Goal: Entertainment & Leisure: Consume media (video, audio)

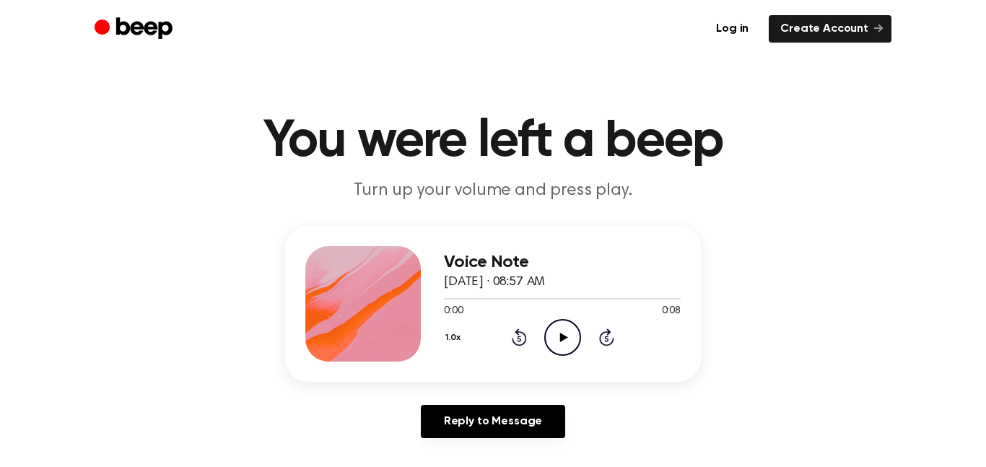
click at [559, 330] on icon "Play Audio" at bounding box center [562, 337] width 37 height 37
click at [566, 333] on icon "Play Audio" at bounding box center [562, 337] width 37 height 37
click at [559, 335] on icon at bounding box center [563, 337] width 8 height 9
